Goal: Information Seeking & Learning: Learn about a topic

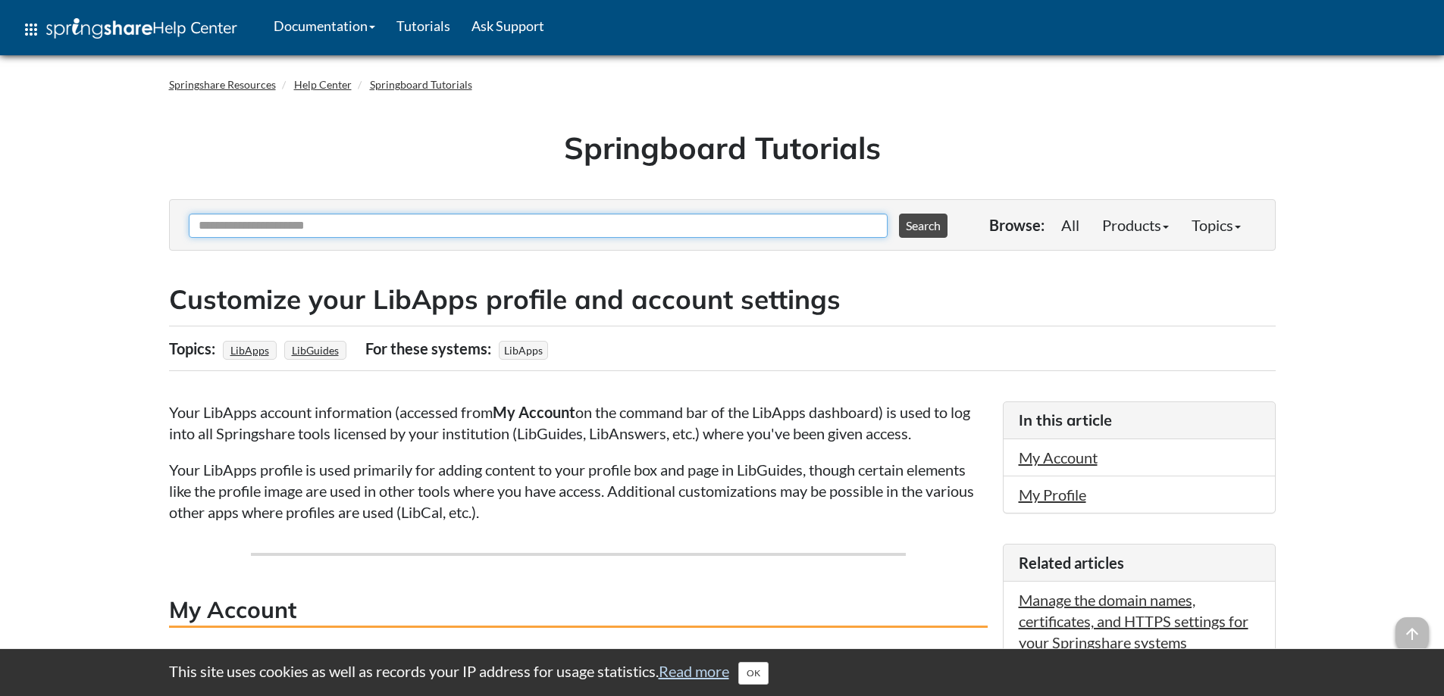
click at [272, 224] on input "Ask Another Question" at bounding box center [538, 226] width 699 height 24
type input "**********"
click at [899, 214] on button "Search" at bounding box center [923, 226] width 48 height 24
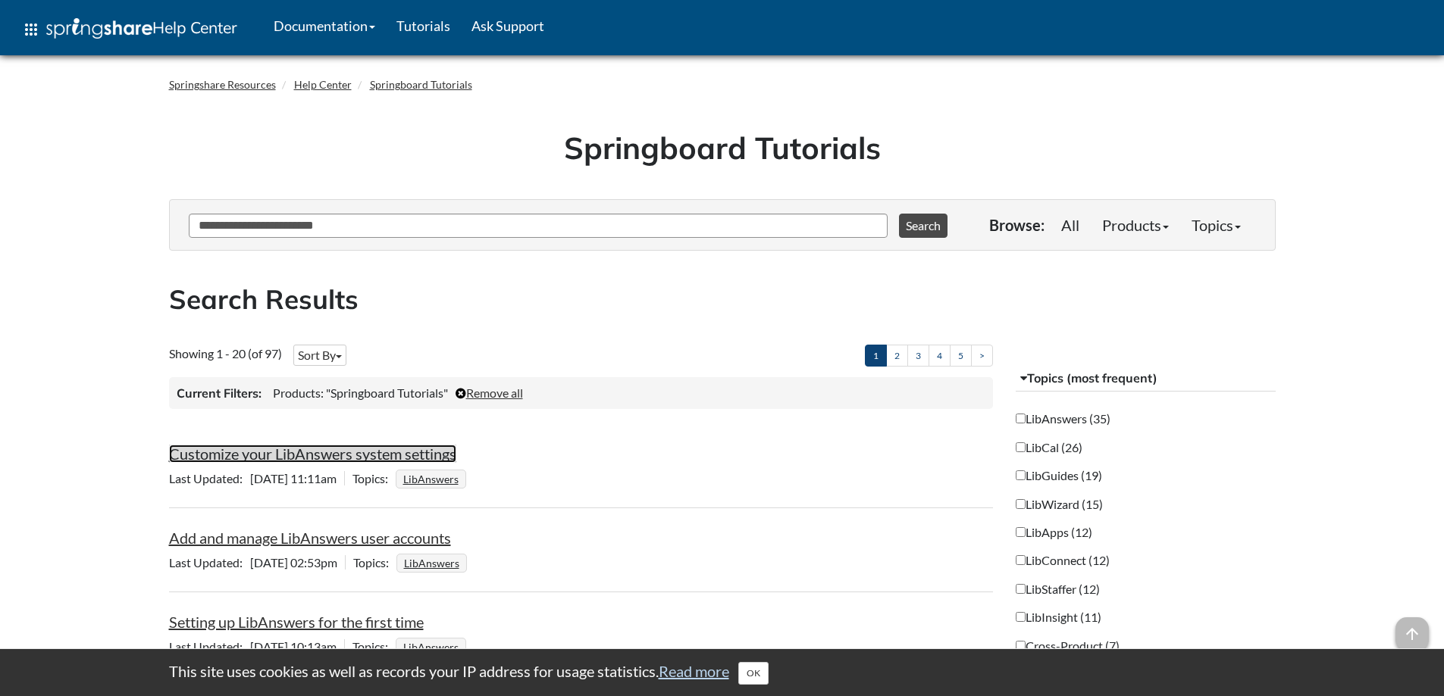
click at [299, 459] on link "Customize your LibAnswers system settings" at bounding box center [312, 454] width 287 height 18
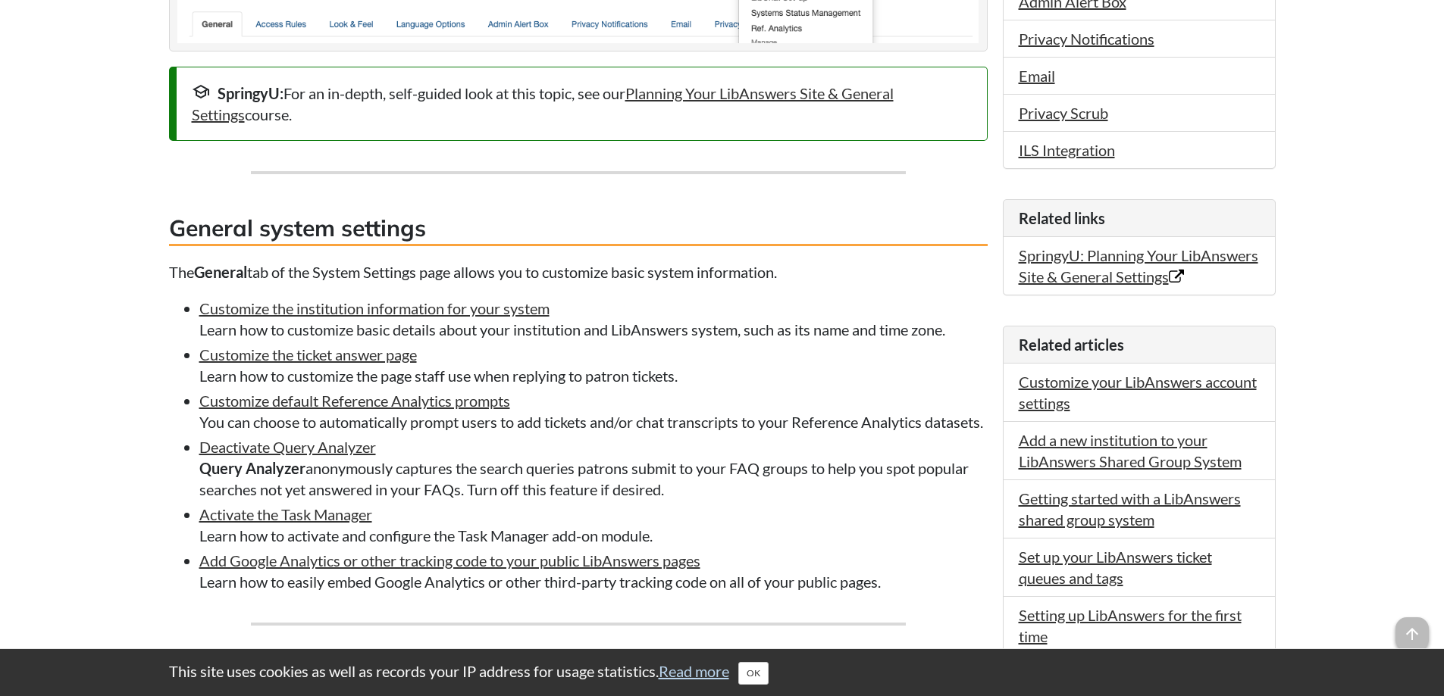
scroll to position [606, 0]
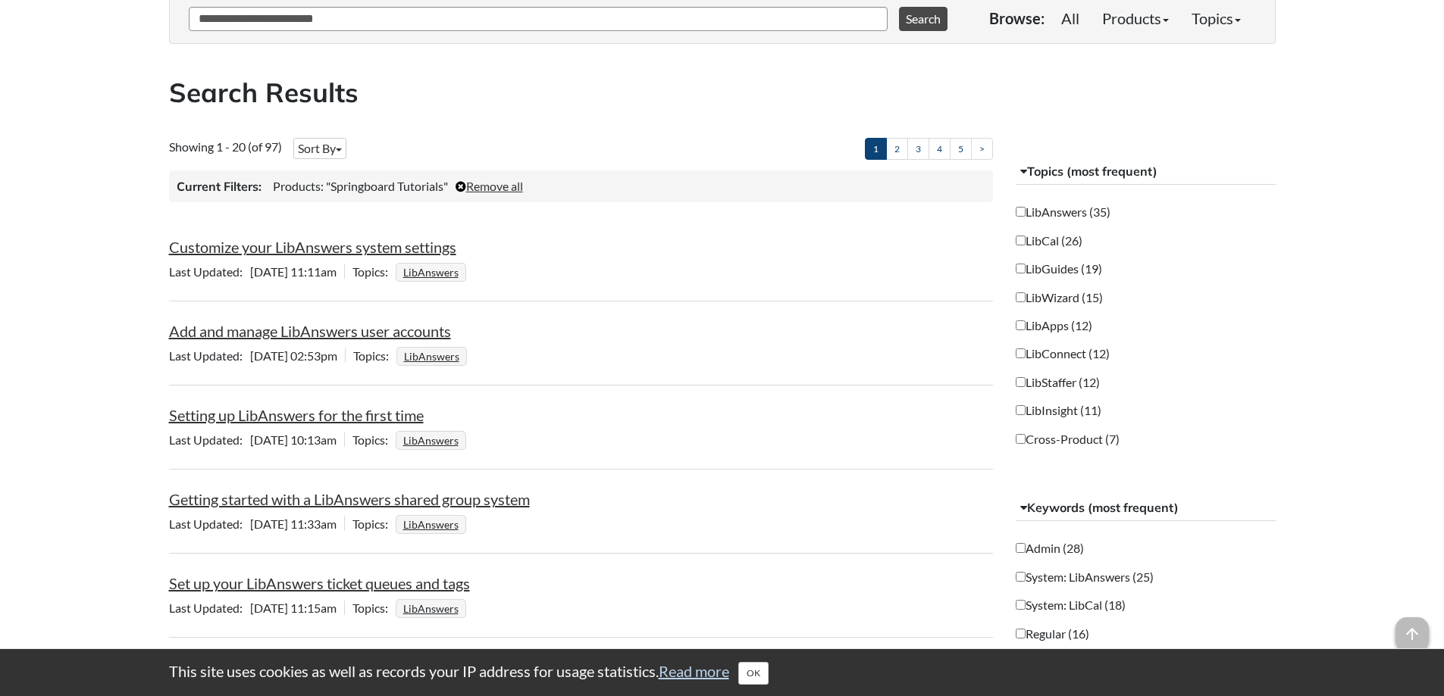
scroll to position [227, 0]
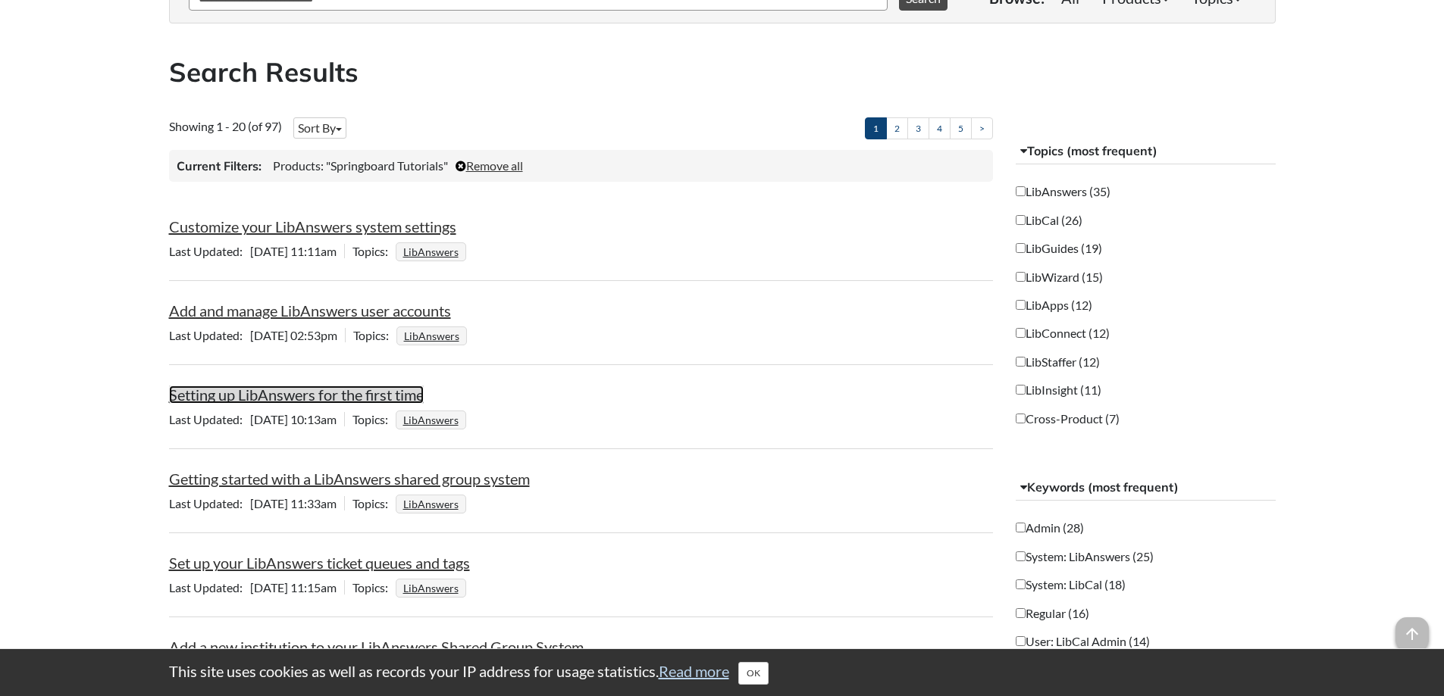
click at [333, 399] on link "Setting up LibAnswers for the first time" at bounding box center [296, 395] width 255 height 18
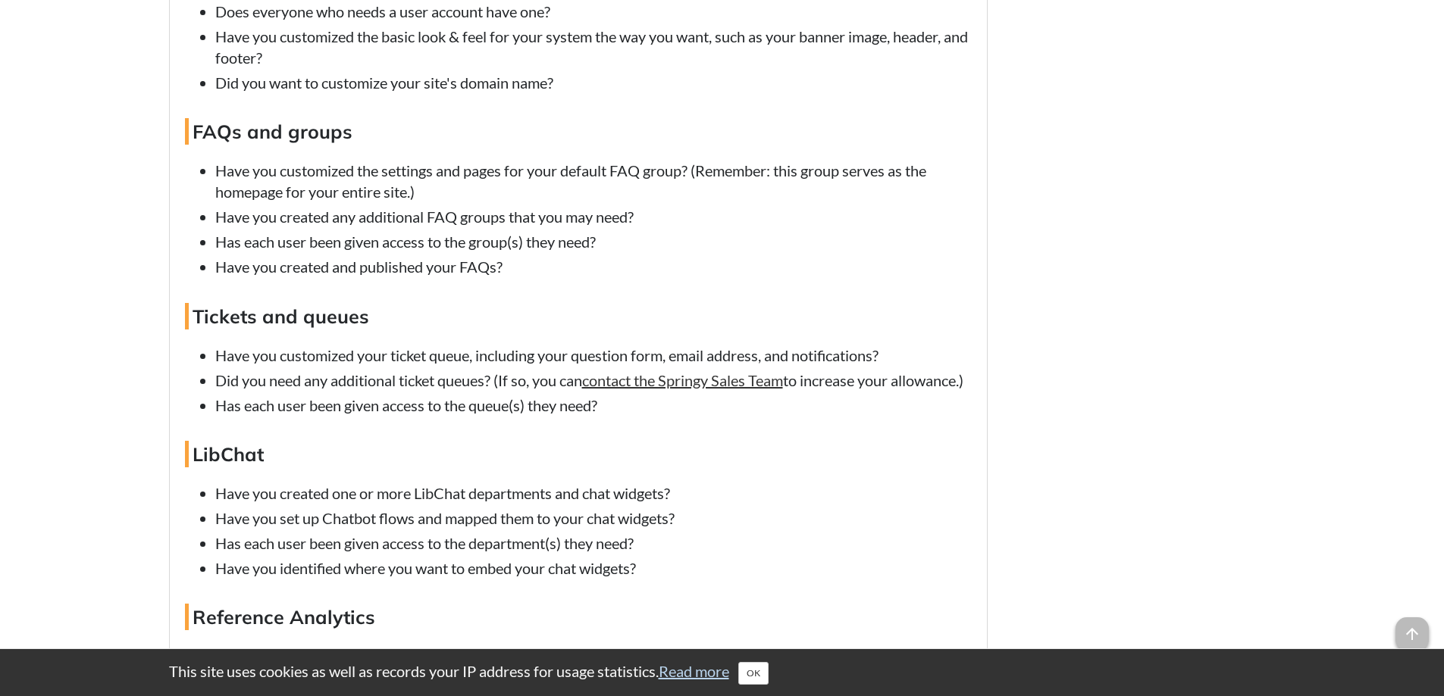
scroll to position [10534, 0]
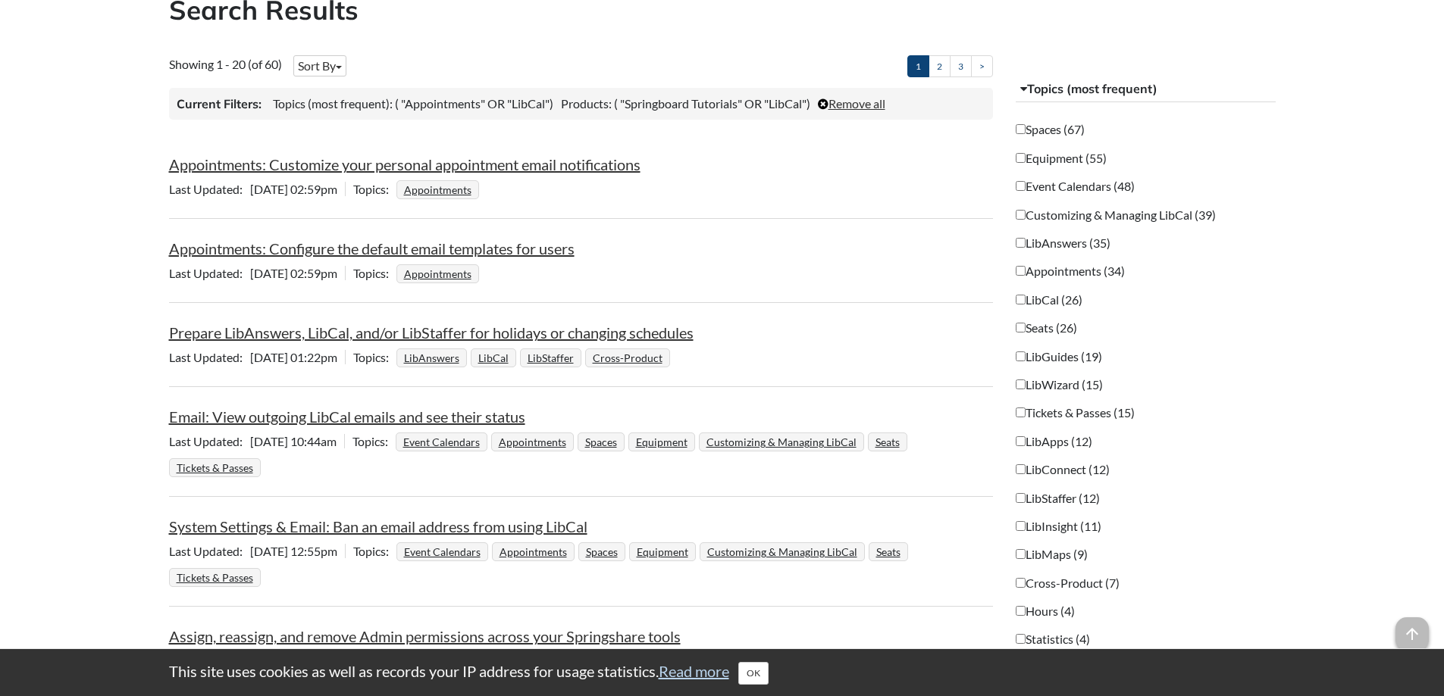
scroll to position [248, 0]
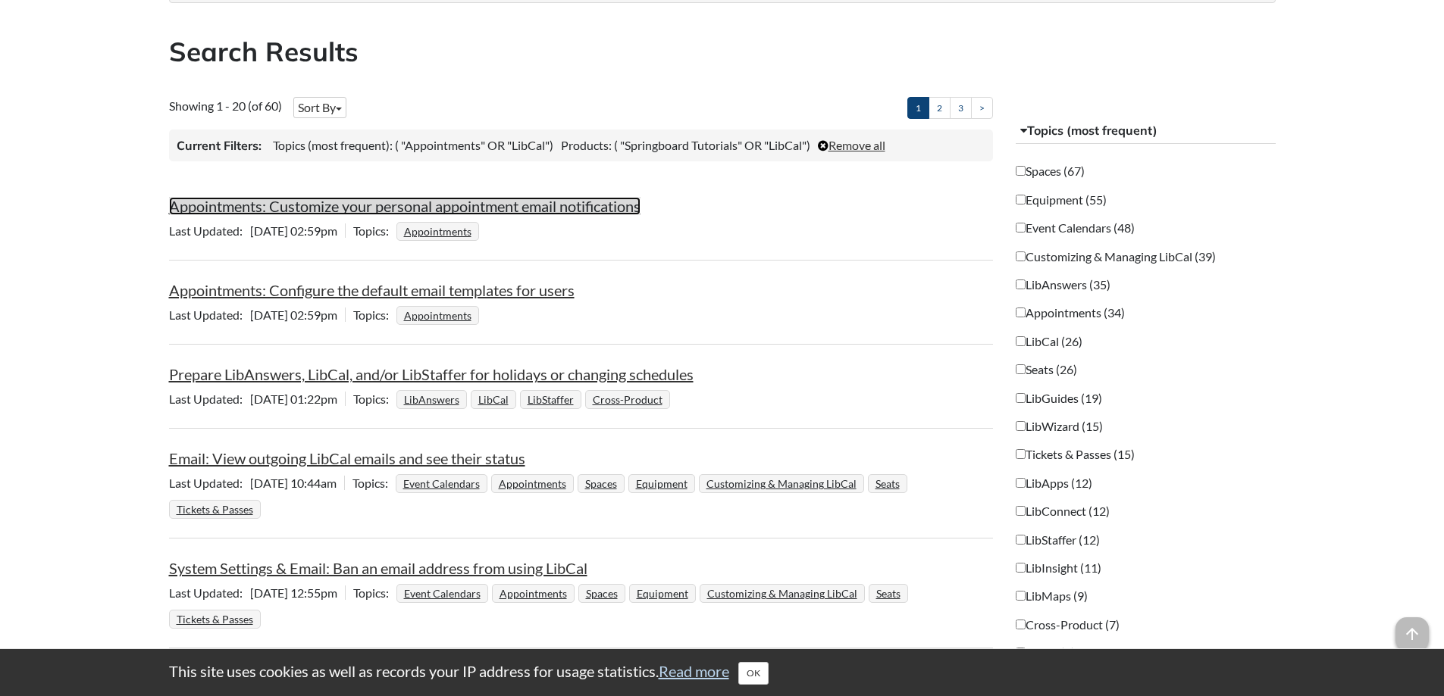
click at [577, 211] on link "Appointments: Customize your personal appointment email notifications" at bounding box center [404, 206] width 471 height 18
